Goal: Task Accomplishment & Management: Complete application form

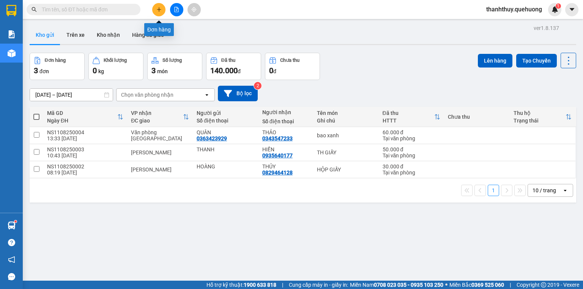
click at [162, 6] on button at bounding box center [158, 9] width 13 height 13
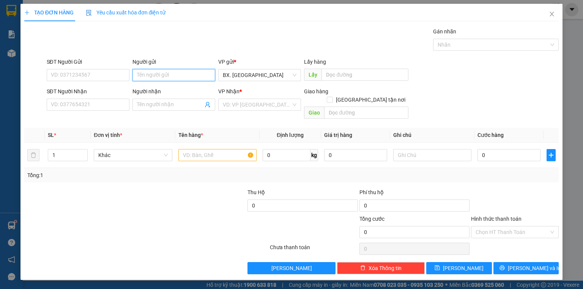
click at [146, 72] on input "Người gửi" at bounding box center [173, 75] width 83 height 12
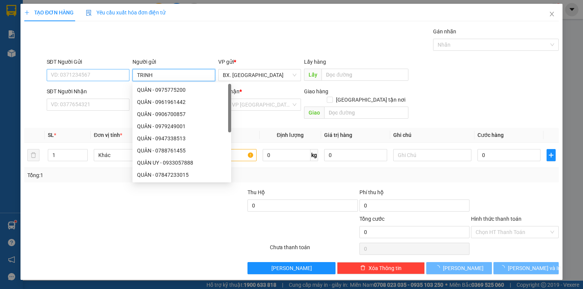
type input "TRINH"
click at [112, 71] on input "SĐT Người Gửi" at bounding box center [88, 75] width 83 height 12
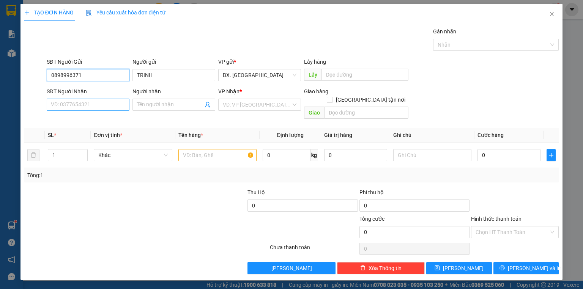
type input "0898996371"
click at [94, 102] on input "SĐT Người Nhận" at bounding box center [88, 105] width 83 height 12
type input "0937738483"
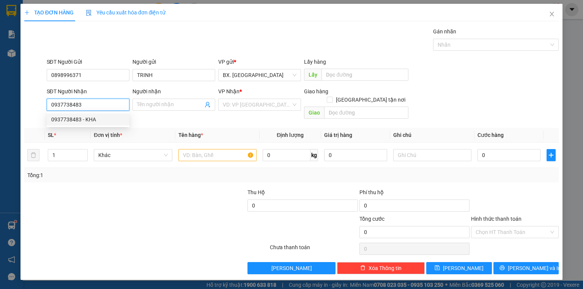
click at [109, 118] on div "0937738483 - KHA" at bounding box center [88, 119] width 74 height 8
type input "KHA"
type input "50.000"
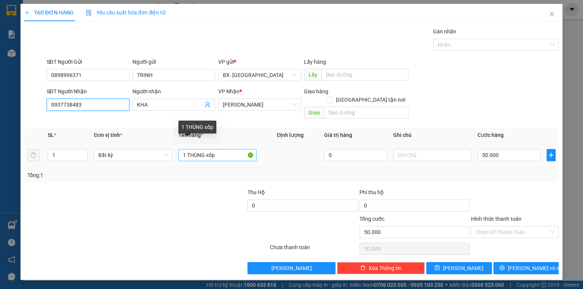
type input "0937738483"
drag, startPoint x: 225, startPoint y: 148, endPoint x: 166, endPoint y: 185, distance: 69.2
click at [168, 185] on div "Transit Pickup Surcharge Ids Transit Deliver Surcharge Ids Transit Deliver Surc…" at bounding box center [291, 150] width 534 height 247
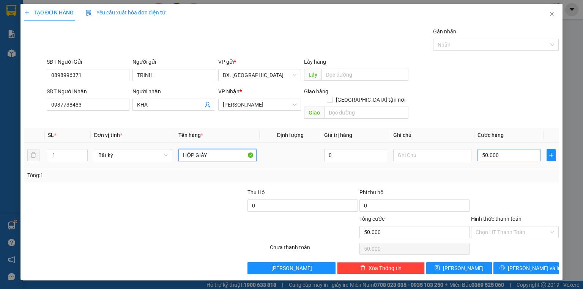
type input "HỘP GIẤY"
click at [506, 149] on input "50.000" at bounding box center [508, 155] width 63 height 12
type input "3"
type input "30"
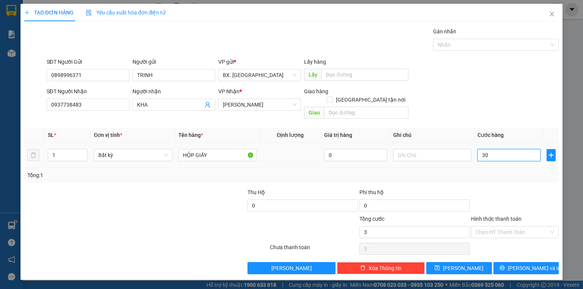
type input "30"
type input "30.000"
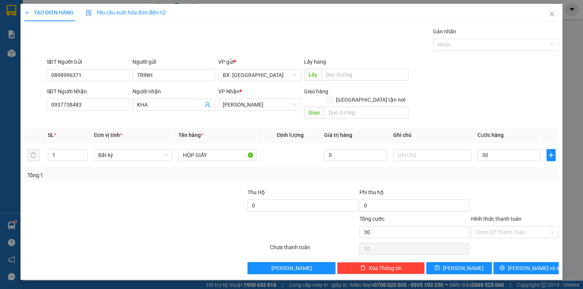
type input "30.000"
click at [504, 105] on div "SĐT Người Nhận 0937738483 Người nhận KHA VP Nhận * [PERSON_NAME] hàng Giao tận …" at bounding box center [302, 104] width 515 height 35
click at [506, 226] on input "Hình thức thanh toán" at bounding box center [511, 231] width 73 height 11
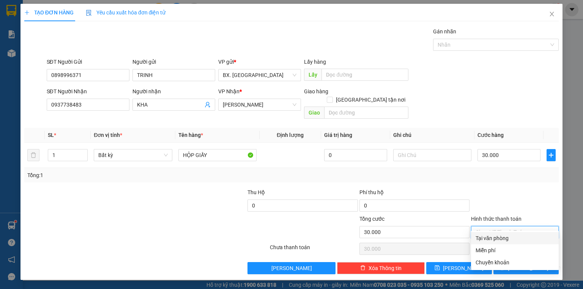
click at [504, 238] on div "Tại văn phòng" at bounding box center [514, 238] width 79 height 8
type input "0"
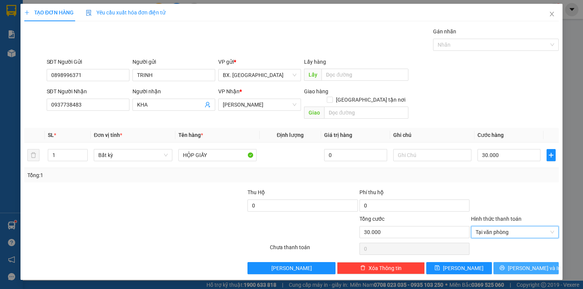
click at [503, 262] on button "[PERSON_NAME] và In" at bounding box center [526, 268] width 66 height 12
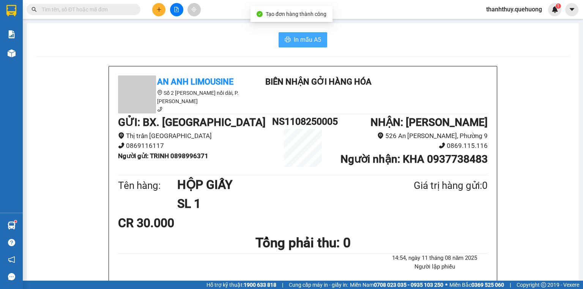
click at [318, 44] on span "In mẫu A5" at bounding box center [307, 39] width 27 height 9
